Goal: Task Accomplishment & Management: Use online tool/utility

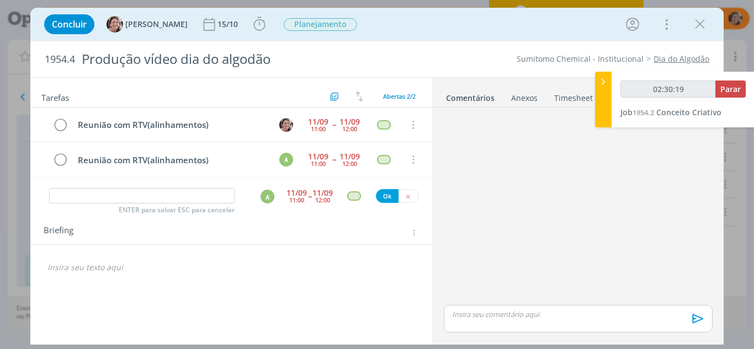
type input "02:30:20"
click at [735, 89] on span "Parar" at bounding box center [730, 89] width 20 height 10
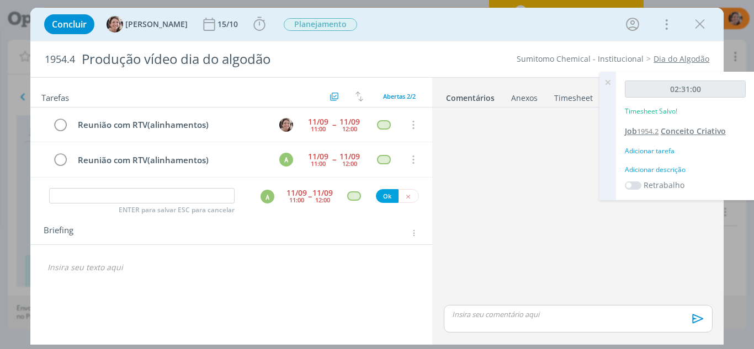
click at [684, 129] on span "Conceito Criativo" at bounding box center [692, 131] width 65 height 10
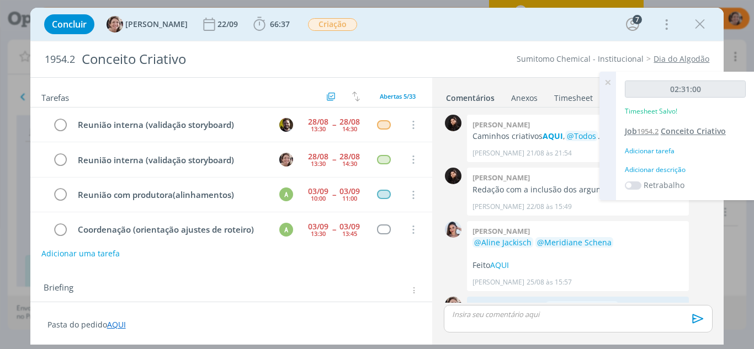
scroll to position [497, 0]
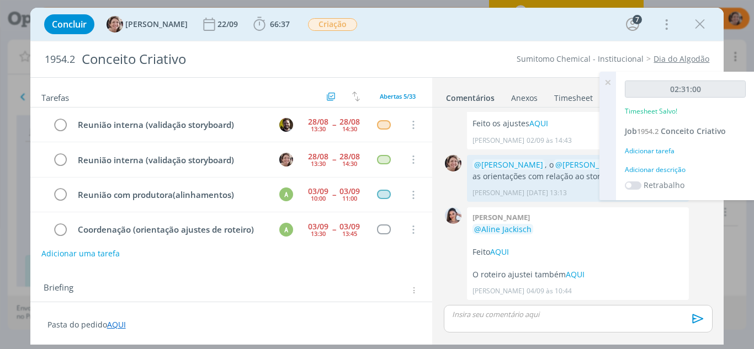
click at [608, 82] on icon at bounding box center [608, 83] width 20 height 22
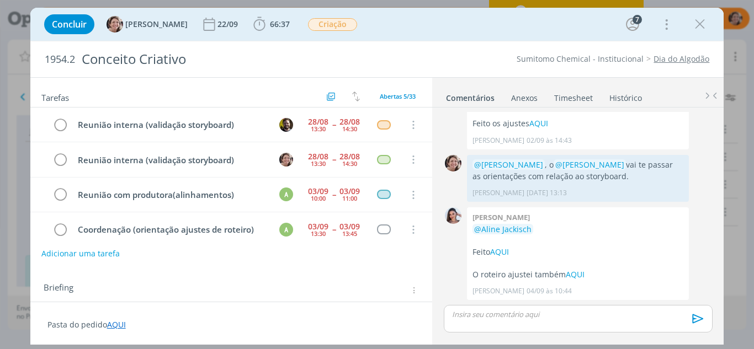
click at [579, 94] on link "Timesheet" at bounding box center [573, 96] width 40 height 16
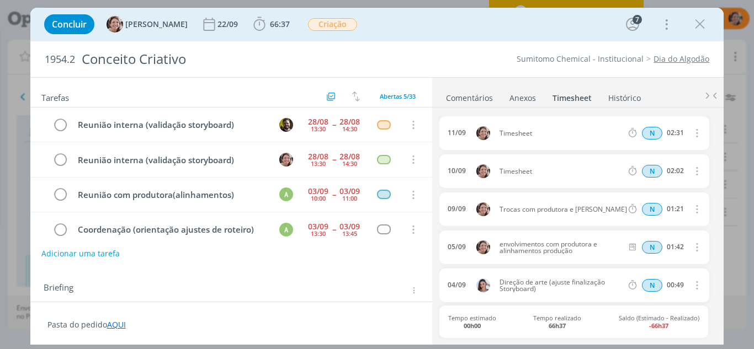
click at [693, 132] on icon "dialog" at bounding box center [696, 132] width 12 height 13
click at [664, 152] on link "Excluir" at bounding box center [665, 153] width 87 height 18
click at [686, 136] on button "Sim" at bounding box center [687, 133] width 22 height 12
click at [701, 22] on icon "dialog" at bounding box center [699, 24] width 17 height 17
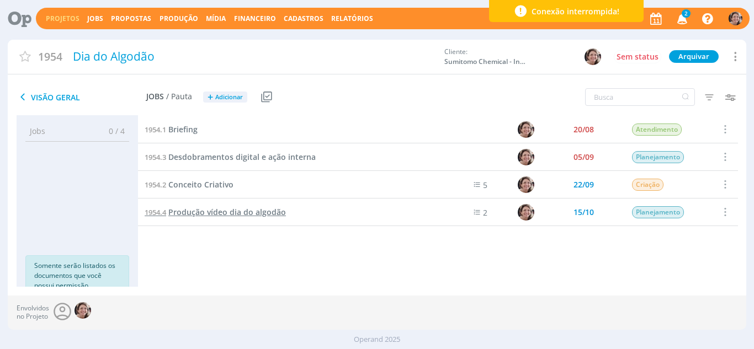
click at [205, 214] on span "Produção vídeo dia do algodão" at bounding box center [227, 212] width 118 height 10
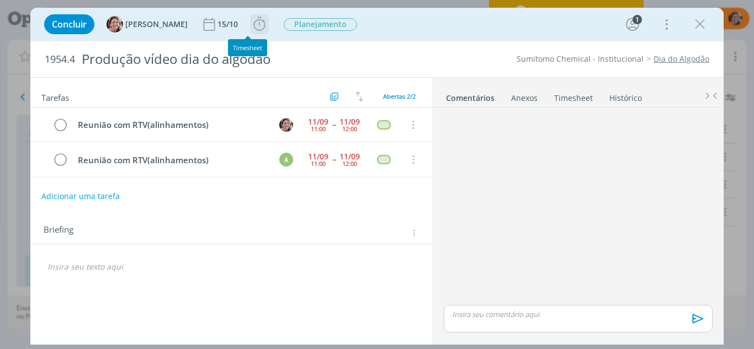
click at [251, 25] on icon "dialog" at bounding box center [259, 24] width 17 height 17
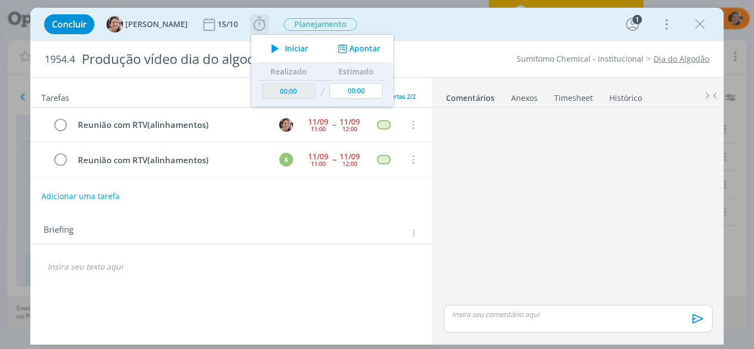
click at [351, 45] on button "Apontar" at bounding box center [358, 49] width 46 height 12
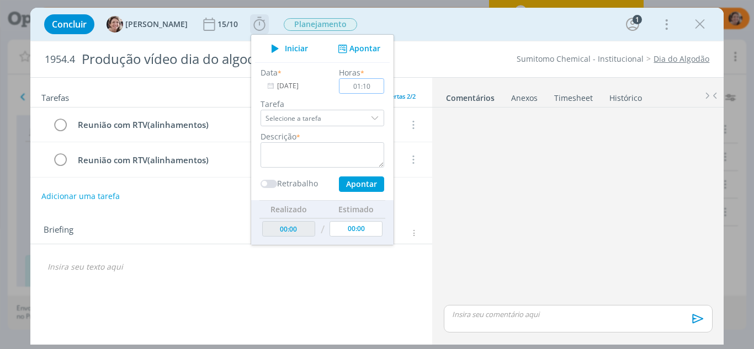
type input "01:10"
click at [310, 148] on textarea "dialog" at bounding box center [322, 154] width 124 height 25
type textarea "r"
type textarea "Reunião Camila e RTV"
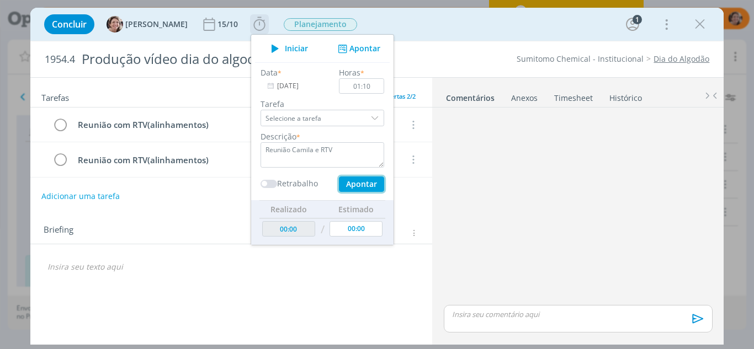
click at [339, 188] on button "Apontar" at bounding box center [361, 184] width 45 height 15
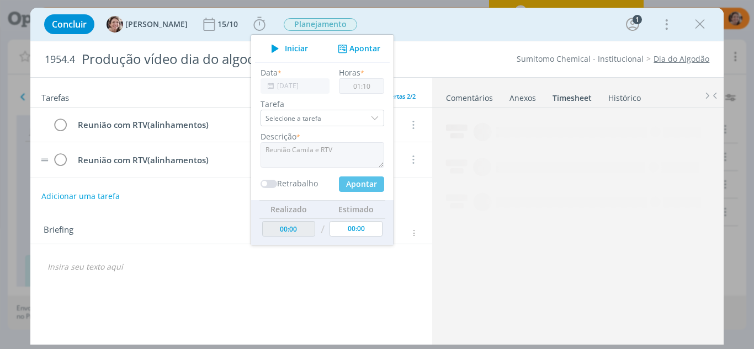
type input "01:10"
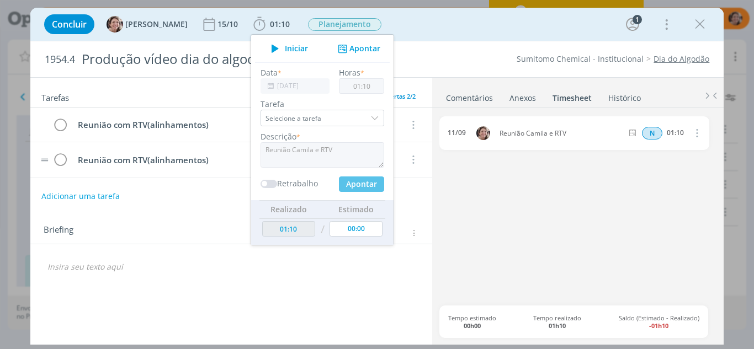
type input "00:00"
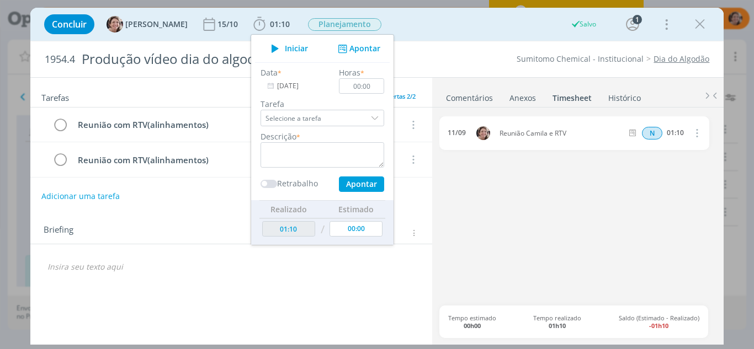
click at [322, 300] on div "Tarefas Usar Job de template Criar template a partir deste job Visualizar Templ…" at bounding box center [231, 209] width 402 height 262
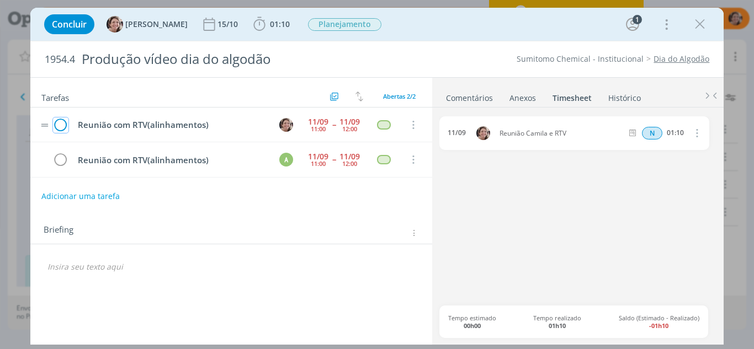
click at [55, 122] on icon "dialog" at bounding box center [60, 125] width 15 height 17
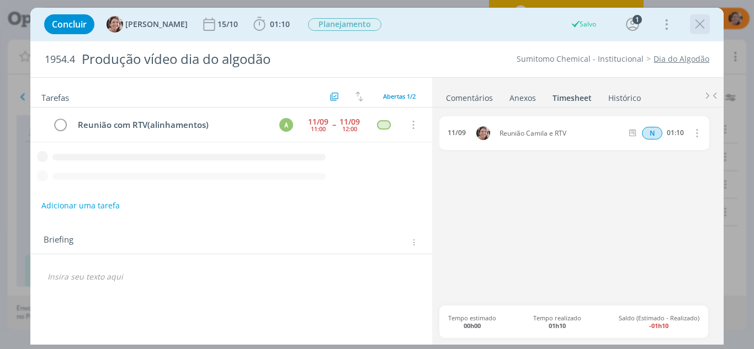
click at [702, 29] on icon "dialog" at bounding box center [699, 24] width 17 height 17
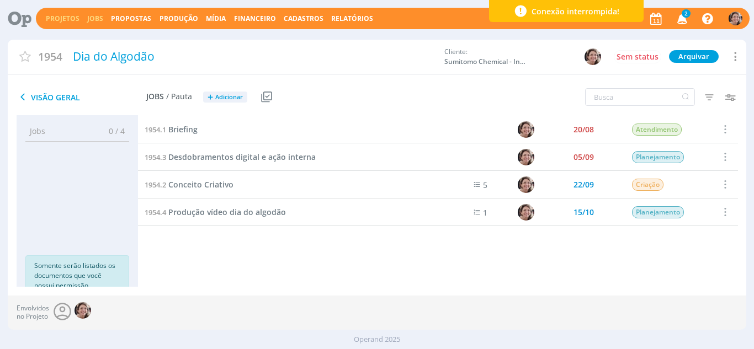
click at [90, 19] on link "Jobs" at bounding box center [95, 18] width 16 height 9
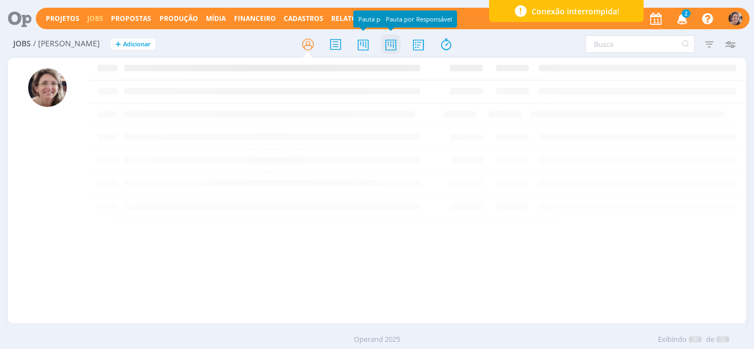
click at [390, 44] on icon at bounding box center [391, 45] width 20 height 22
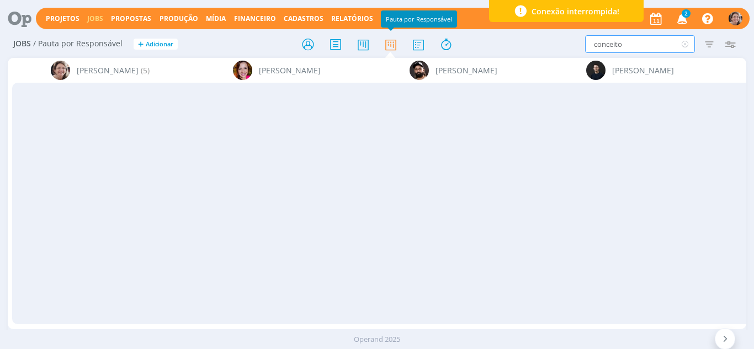
click at [641, 44] on input "conceito" at bounding box center [640, 44] width 110 height 18
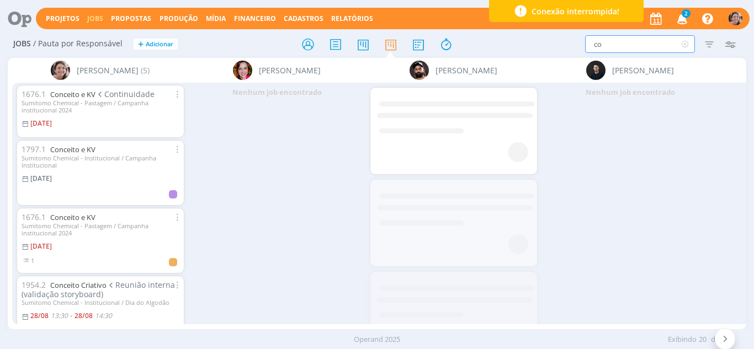
type input "c"
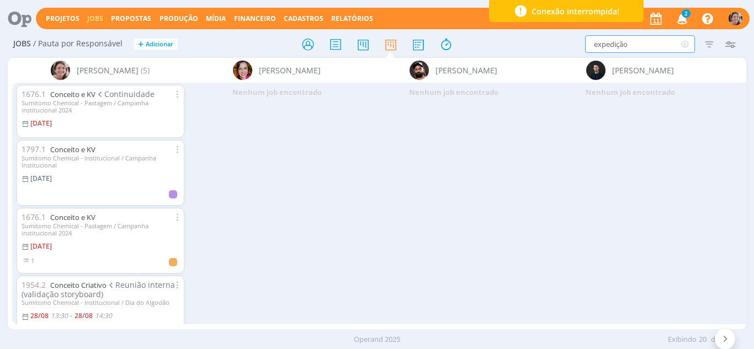
type input "expedição"
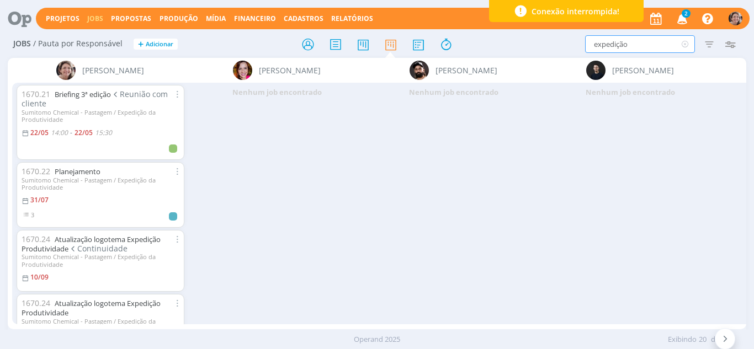
scroll to position [55, 0]
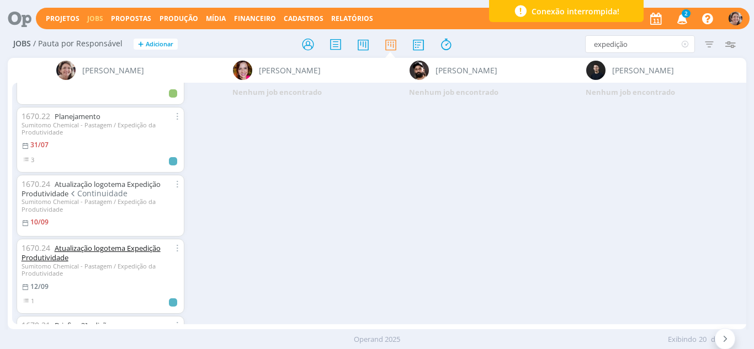
click at [93, 251] on link "Atualização logotema Expedição Produtividade" at bounding box center [91, 252] width 139 height 19
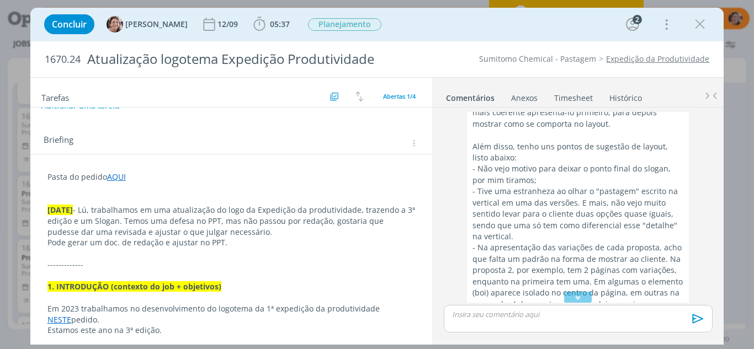
scroll to position [87, 0]
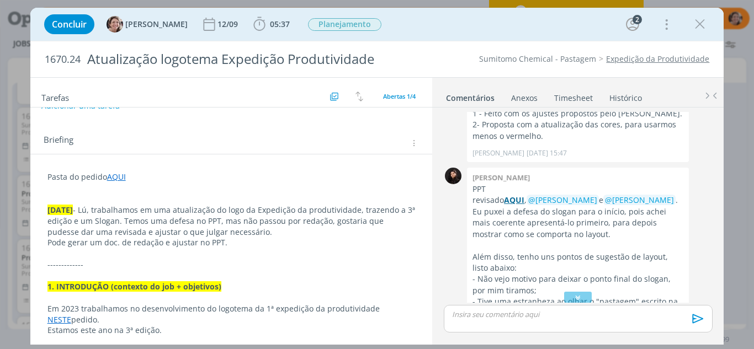
click at [524, 195] on strong "AQUI" at bounding box center [514, 200] width 20 height 10
